Goal: Complete application form

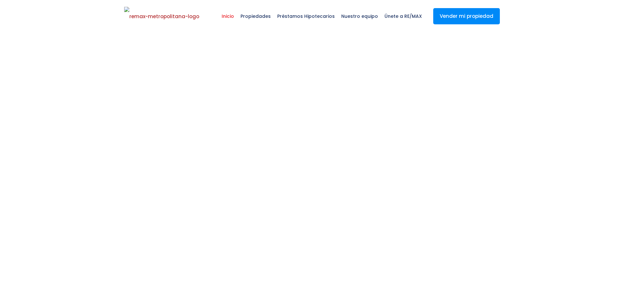
select select
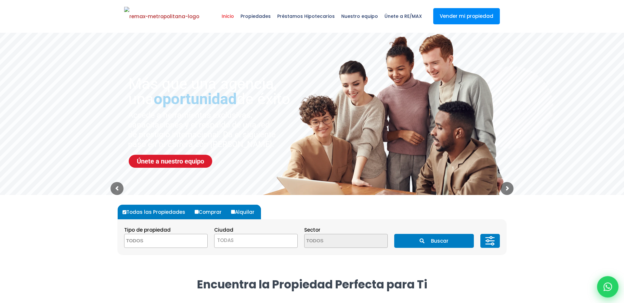
click at [615, 287] on div at bounding box center [607, 286] width 21 height 21
type input "Franklin"
type input "[PERSON_NAME]"
type input "[PERSON_NAME][EMAIL_ADDRESS][DOMAIN_NAME]"
type input "8296191904"
